Goal: Task Accomplishment & Management: Manage account settings

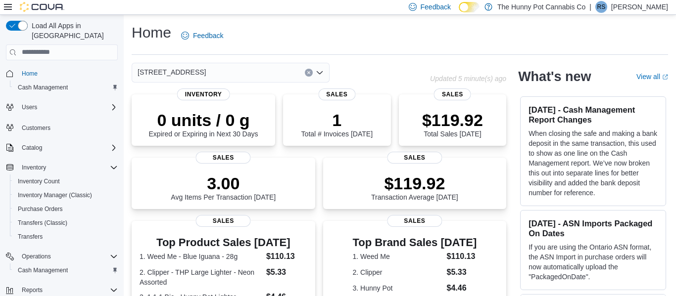
click at [660, 8] on p "Robin Snoek" at bounding box center [639, 7] width 57 height 12
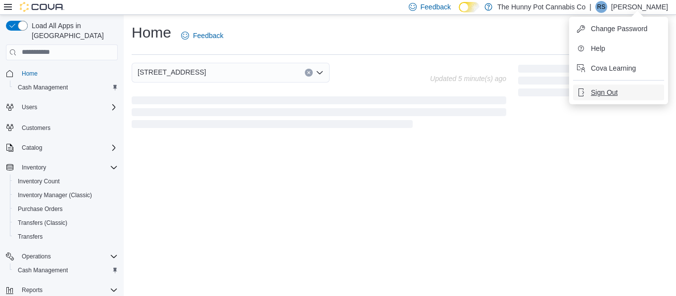
click at [601, 91] on span "Sign Out" at bounding box center [604, 93] width 27 height 10
